Goal: Task Accomplishment & Management: Use online tool/utility

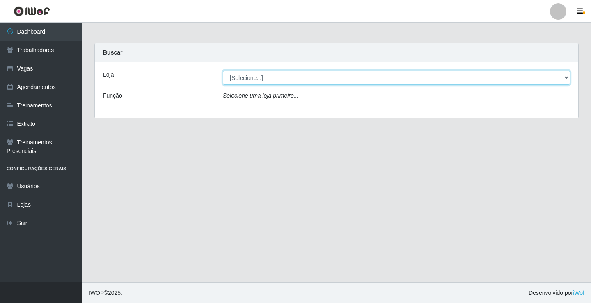
click at [239, 76] on select "[Selecione...] Sapore D'italia" at bounding box center [396, 78] width 347 height 14
select select "266"
click at [223, 71] on select "[Selecione...] Sapore D'italia" at bounding box center [396, 78] width 347 height 14
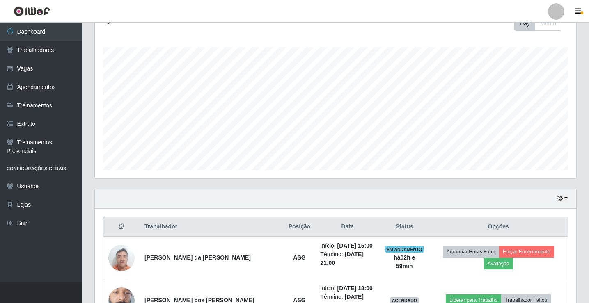
scroll to position [205, 0]
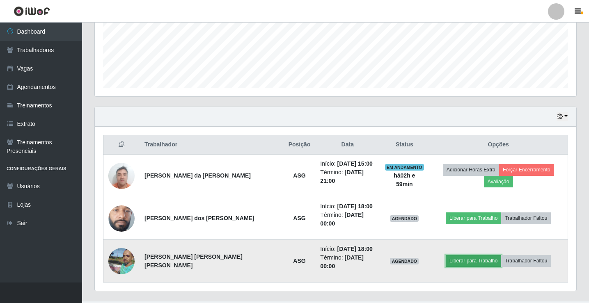
click at [453, 255] on button "Liberar para Trabalho" at bounding box center [473, 260] width 55 height 11
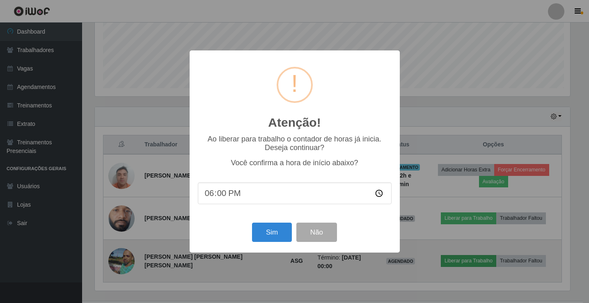
scroll to position [170, 477]
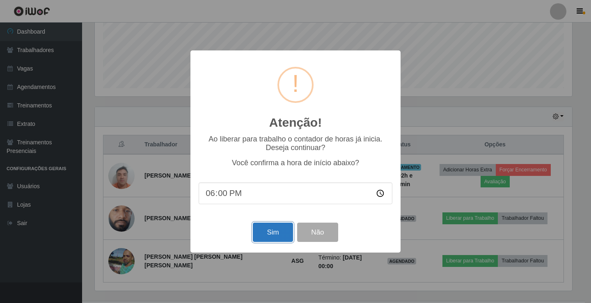
click at [280, 238] on button "Sim" at bounding box center [273, 232] width 40 height 19
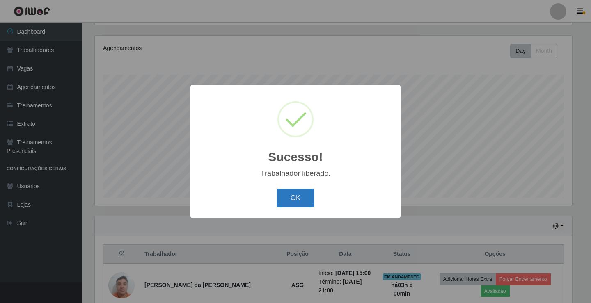
click at [291, 196] on button "OK" at bounding box center [296, 198] width 38 height 19
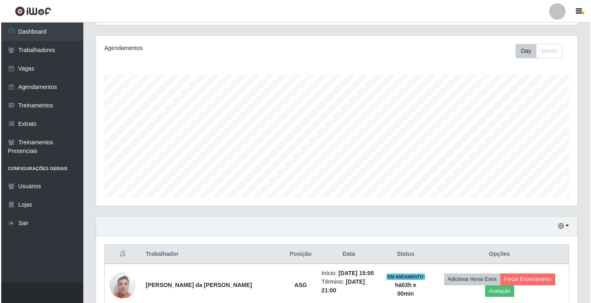
scroll to position [205, 0]
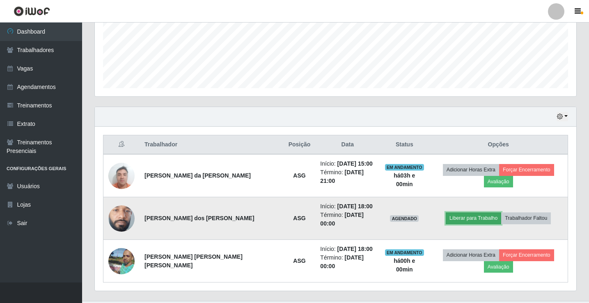
click at [446, 213] on button "Liberar para Trabalho" at bounding box center [473, 218] width 55 height 11
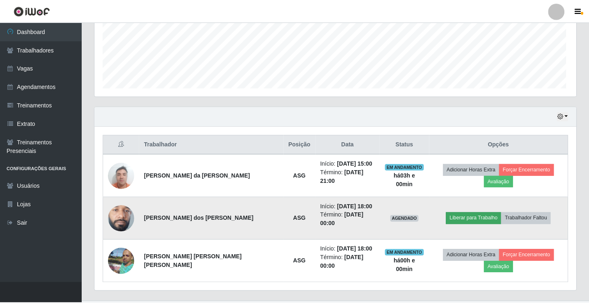
scroll to position [170, 477]
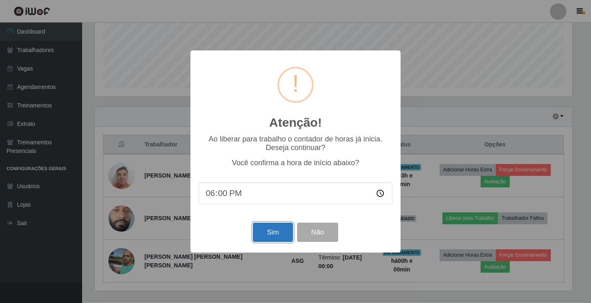
click at [269, 242] on button "Sim" at bounding box center [273, 232] width 40 height 19
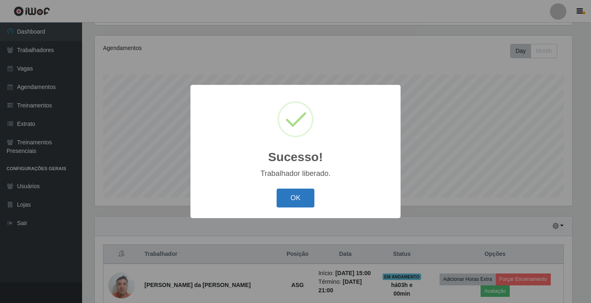
click at [304, 204] on button "OK" at bounding box center [296, 198] width 38 height 19
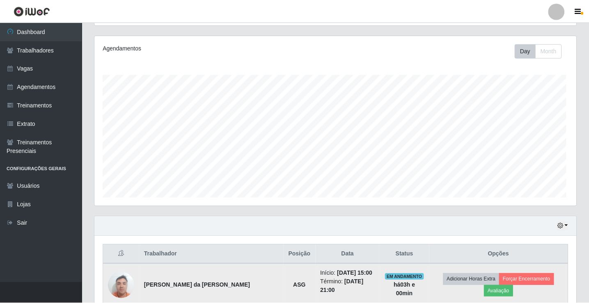
scroll to position [170, 482]
